Goal: Check status: Check status

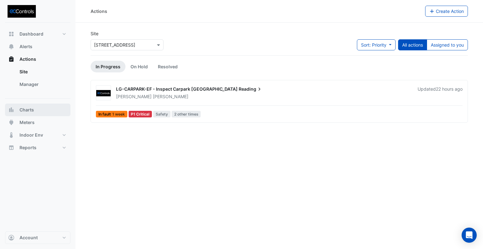
click at [26, 113] on button "Charts" at bounding box center [37, 110] width 65 height 13
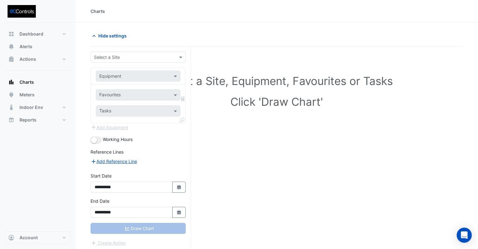
click at [115, 62] on div "Select a Site" at bounding box center [138, 57] width 95 height 11
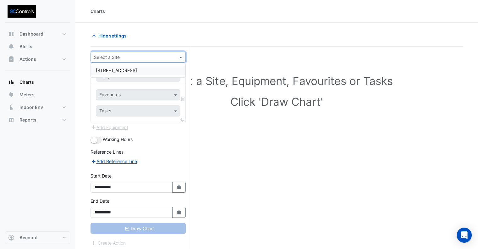
click at [115, 73] on span "[STREET_ADDRESS]" at bounding box center [116, 70] width 41 height 5
click at [115, 80] on div "Equipment" at bounding box center [138, 75] width 85 height 11
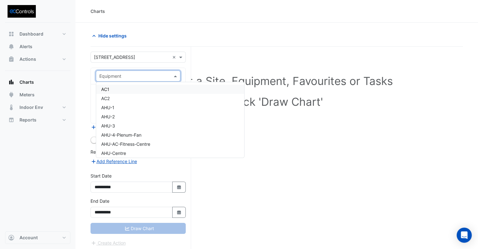
type input "*"
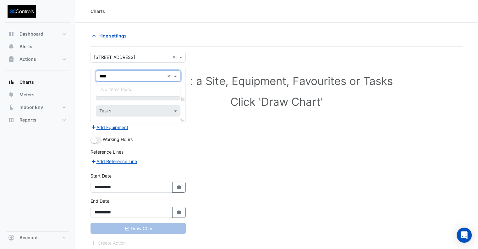
type input "***"
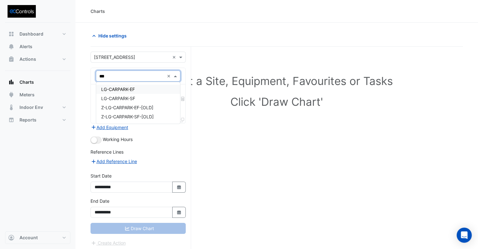
click at [129, 91] on span "LG-CARPARK-EF" at bounding box center [118, 89] width 34 height 5
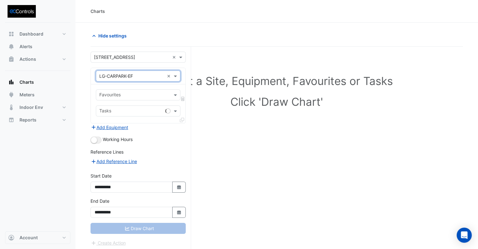
click at [120, 92] on input "text" at bounding box center [134, 95] width 70 height 7
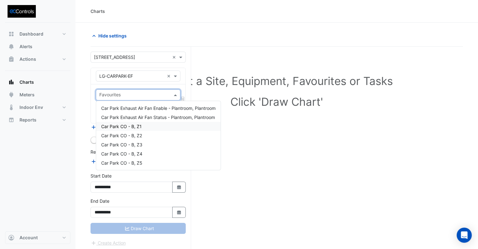
click at [132, 128] on span "Car Park CO - B, Z1" at bounding box center [121, 126] width 41 height 5
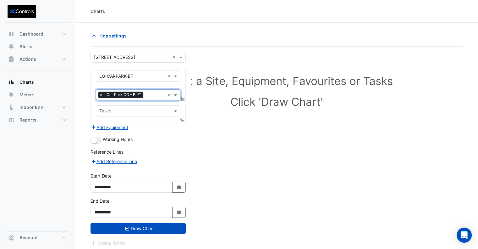
click at [183, 119] on icon at bounding box center [182, 120] width 4 height 4
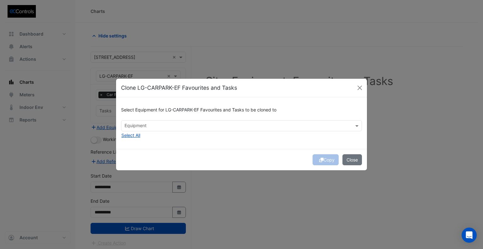
click at [154, 124] on input "text" at bounding box center [238, 126] width 227 height 7
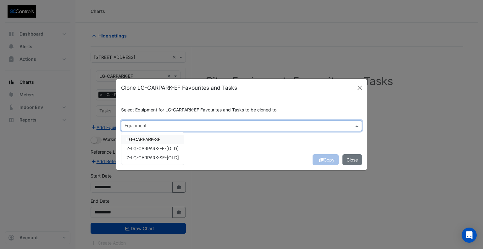
click at [257, 151] on div "Copy Close" at bounding box center [241, 159] width 251 height 21
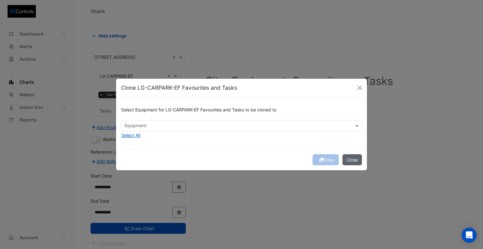
click at [353, 161] on button "Close" at bounding box center [353, 159] width 20 height 11
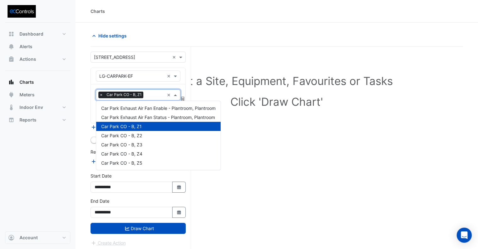
click at [151, 95] on input "text" at bounding box center [155, 95] width 19 height 7
click at [149, 136] on div "Car Park CO - B, Z2" at bounding box center [158, 135] width 125 height 9
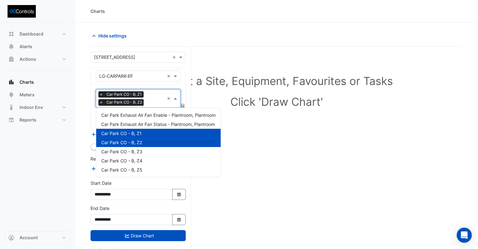
click at [154, 98] on input "text" at bounding box center [155, 99] width 18 height 7
click at [141, 152] on span "Car Park CO - B, Z3" at bounding box center [121, 151] width 41 height 5
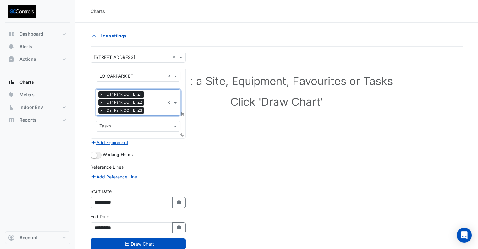
click at [153, 110] on div "× Car Park CO - B, Z1 × Car Park CO - B, Z2 × Car Park CO - B, Z3" at bounding box center [130, 102] width 68 height 25
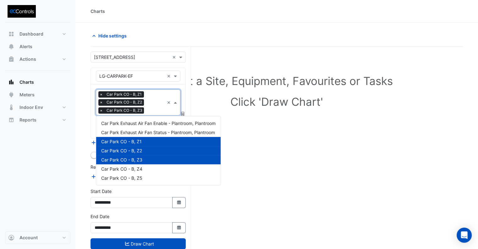
click at [148, 170] on div "Car Park CO - B, Z4" at bounding box center [158, 168] width 125 height 9
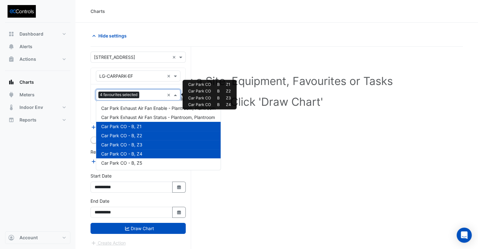
click at [151, 97] on input "text" at bounding box center [153, 95] width 23 height 7
click at [145, 165] on div "Car Park CO - B, Z5" at bounding box center [158, 162] width 125 height 9
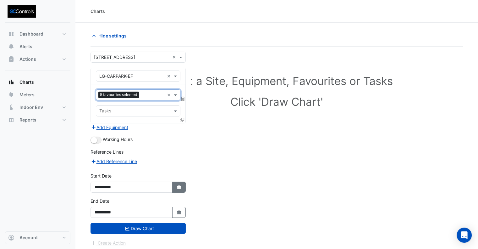
click at [176, 183] on button "Select Date" at bounding box center [179, 187] width 14 height 11
select select "*"
select select "****"
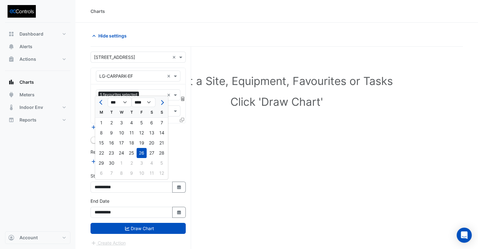
click at [96, 99] on div at bounding box center [101, 102] width 13 height 10
click at [100, 101] on span "Previous month" at bounding box center [101, 102] width 5 height 5
select select "*"
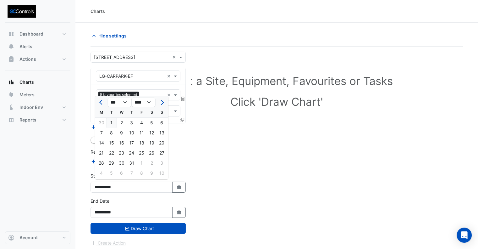
click at [112, 122] on div "1" at bounding box center [112, 123] width 10 height 10
type input "**********"
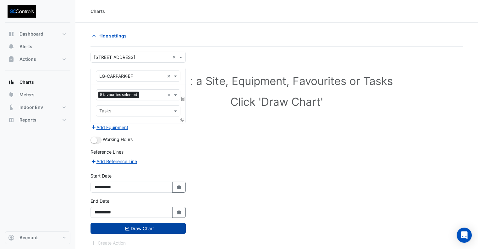
click at [146, 223] on button "Draw Chart" at bounding box center [138, 228] width 95 height 11
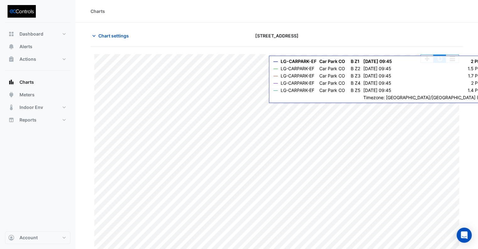
click at [442, 60] on button "button" at bounding box center [440, 59] width 13 height 8
click at [440, 60] on button "button" at bounding box center [440, 59] width 13 height 8
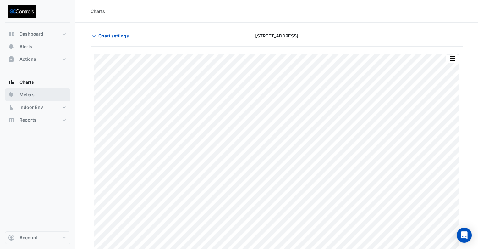
click at [33, 94] on span "Meters" at bounding box center [27, 95] width 15 height 6
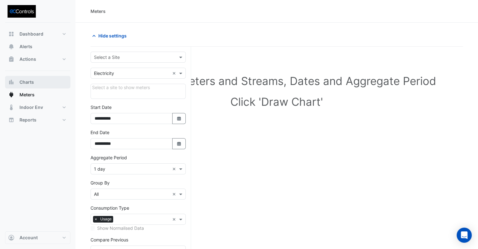
click at [30, 82] on span "Charts" at bounding box center [27, 82] width 14 height 6
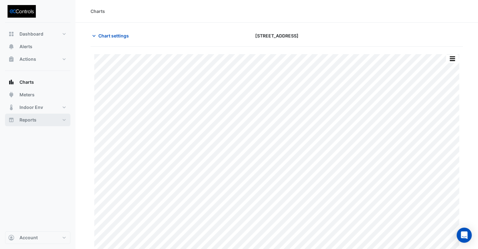
type input "**********"
click at [122, 34] on span "Chart settings" at bounding box center [113, 35] width 31 height 7
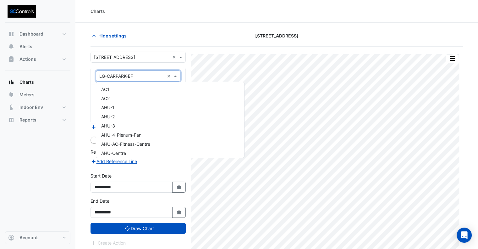
click at [166, 76] on div at bounding box center [138, 75] width 84 height 7
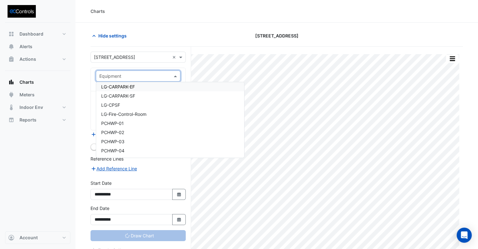
click at [137, 76] on input "text" at bounding box center [131, 76] width 65 height 7
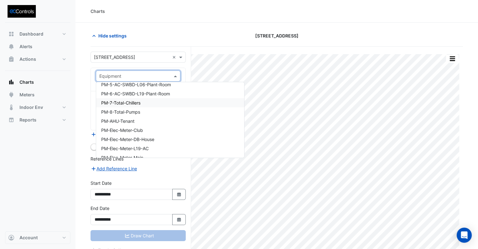
scroll to position [1907, 0]
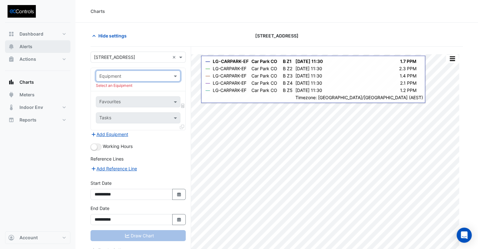
click at [28, 44] on span "Alerts" at bounding box center [26, 46] width 13 height 6
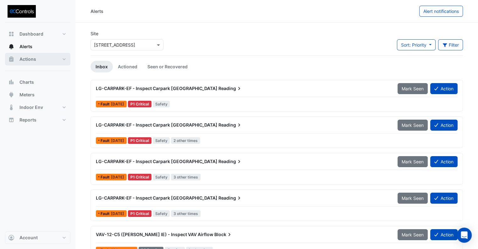
click at [29, 59] on span "Actions" at bounding box center [28, 59] width 17 height 6
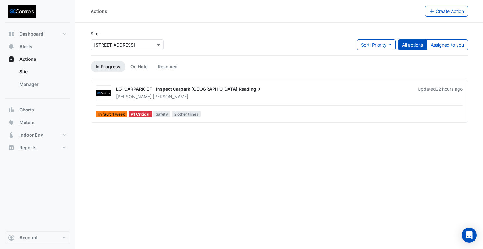
click at [238, 97] on div "[PERSON_NAME]" at bounding box center [262, 96] width 295 height 6
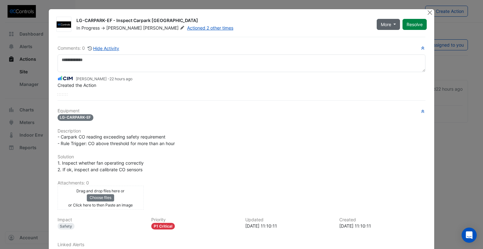
click at [391, 27] on button "More" at bounding box center [389, 24] width 24 height 11
click at [399, 48] on button "Not Doing" at bounding box center [400, 46] width 50 height 9
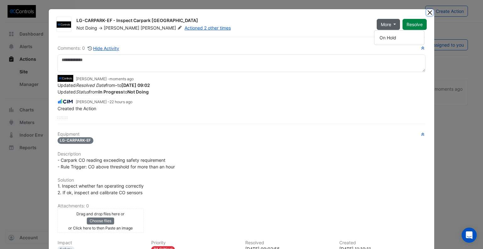
click at [428, 13] on button "Close" at bounding box center [430, 12] width 7 height 7
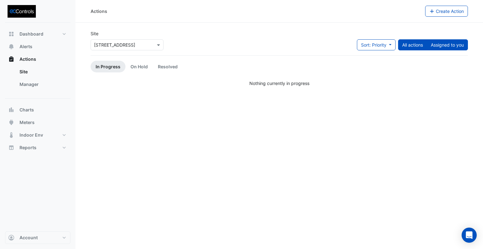
click at [447, 46] on button "Assigned to you" at bounding box center [447, 44] width 41 height 11
click at [414, 48] on button "All actions" at bounding box center [412, 44] width 29 height 11
click at [28, 74] on link "Site" at bounding box center [42, 71] width 56 height 13
click at [26, 87] on link "Manager" at bounding box center [42, 84] width 56 height 13
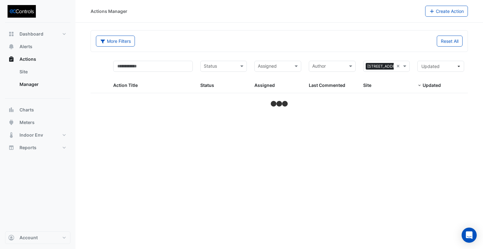
select select "**"
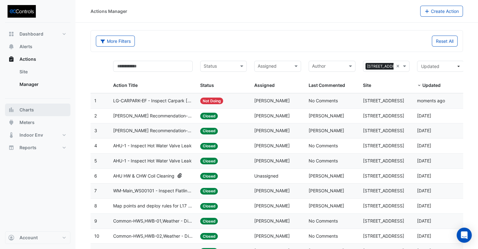
click at [34, 113] on button "Charts" at bounding box center [37, 110] width 65 height 13
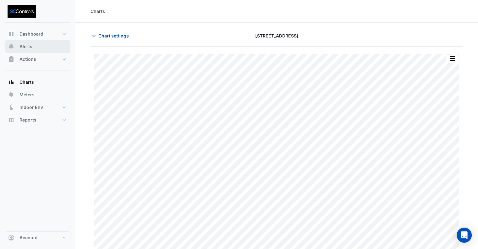
click at [29, 49] on span "Alerts" at bounding box center [26, 46] width 13 height 6
